Goal: Find specific page/section: Find specific page/section

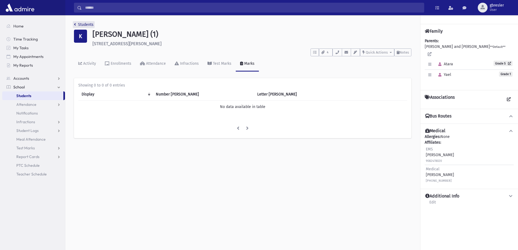
click at [90, 26] on link "Students" at bounding box center [84, 24] width 20 height 5
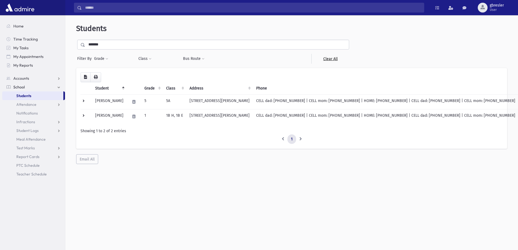
click at [327, 60] on link "Clear All" at bounding box center [330, 59] width 38 height 10
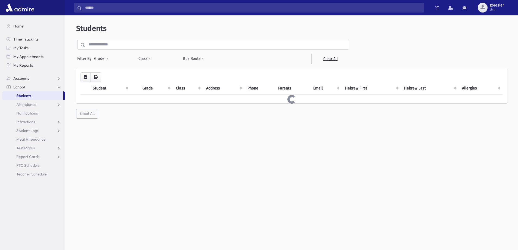
select select
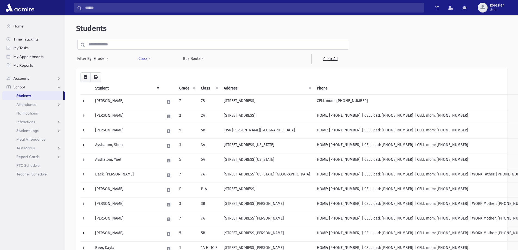
click at [150, 58] on span at bounding box center [150, 58] width 3 height 3
click at [158, 71] on ul at bounding box center [166, 73] width 52 height 8
type input "*"
select select "**"
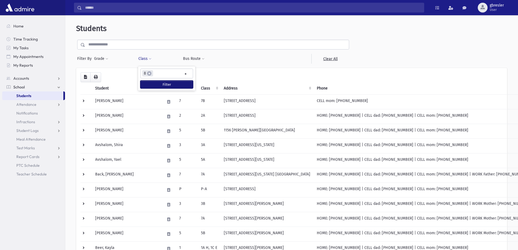
click at [163, 85] on button "Filter" at bounding box center [166, 84] width 53 height 8
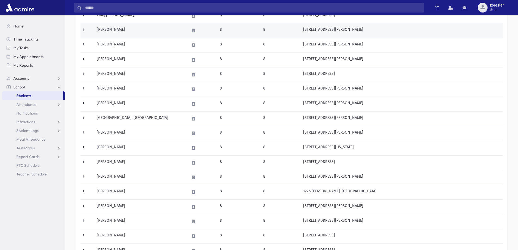
scroll to position [190, 0]
